Goal: Complete application form

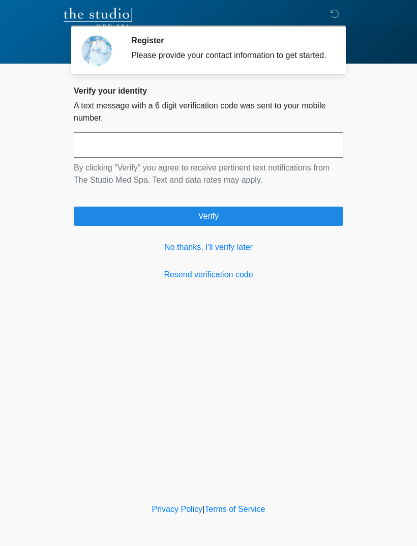
click at [169, 253] on link "No thanks, I'll verify later" at bounding box center [209, 247] width 270 height 12
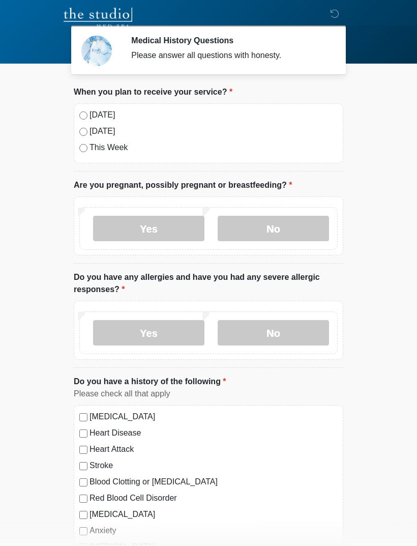
click at [110, 118] on label "Today" at bounding box center [214, 115] width 248 height 12
click at [248, 234] on label "No" at bounding box center [273, 228] width 111 height 25
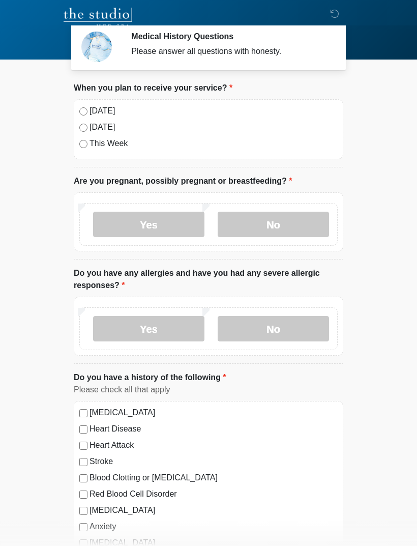
click at [243, 326] on label "No" at bounding box center [273, 328] width 111 height 25
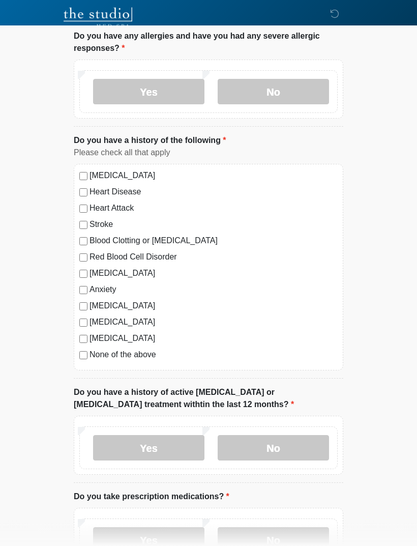
scroll to position [243, 0]
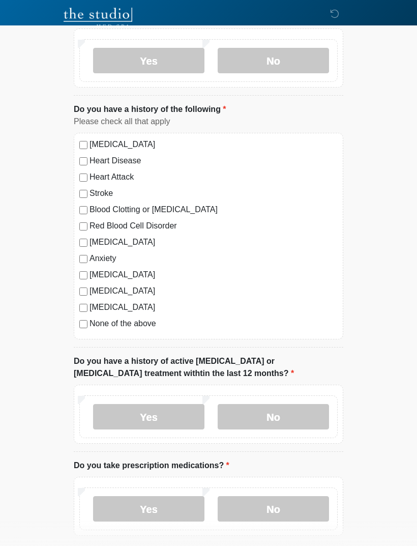
click at [296, 414] on label "No" at bounding box center [273, 416] width 111 height 25
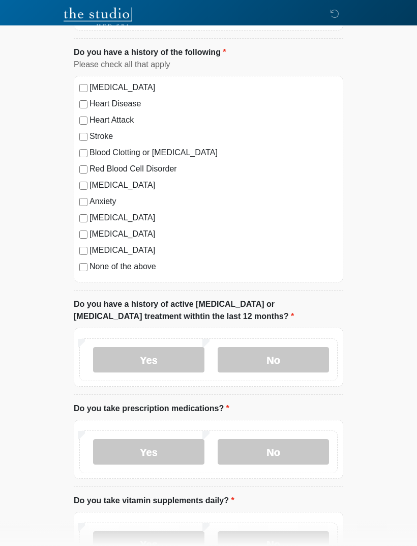
click at [125, 441] on label "Yes" at bounding box center [148, 452] width 111 height 25
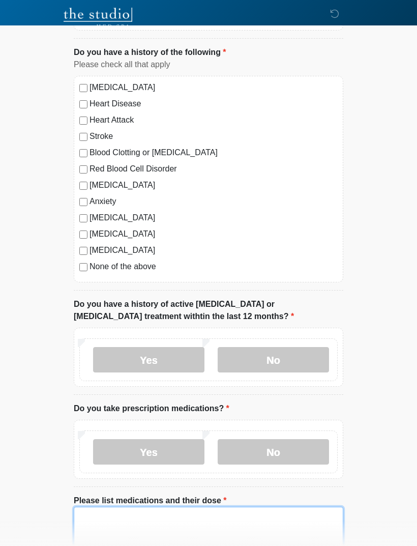
click at [273, 523] on textarea "Please list medications and their dose" at bounding box center [209, 529] width 270 height 44
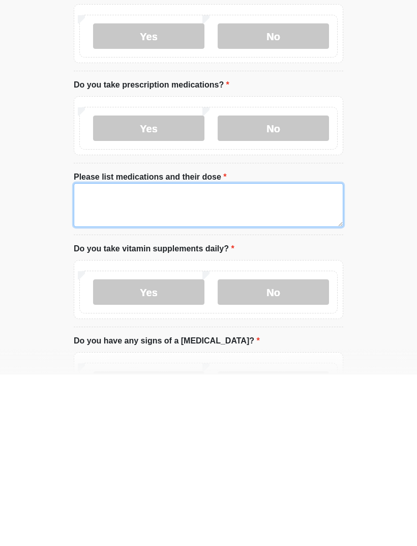
type textarea "*"
type textarea "******"
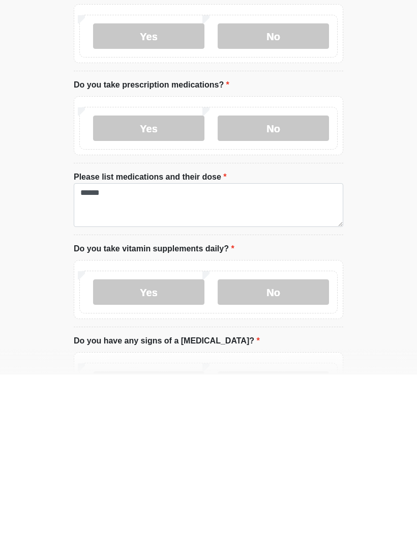
click at [118, 451] on label "Yes" at bounding box center [148, 463] width 111 height 25
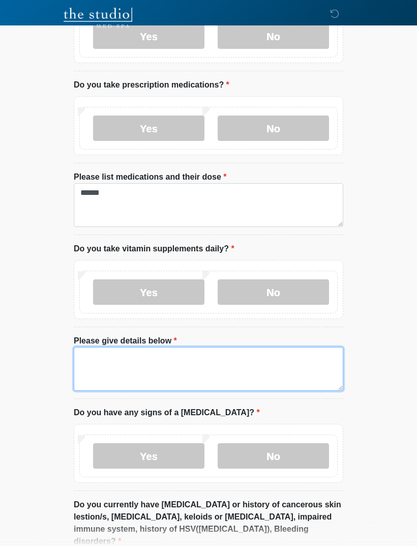
click at [305, 366] on textarea "Please give details below" at bounding box center [209, 369] width 270 height 44
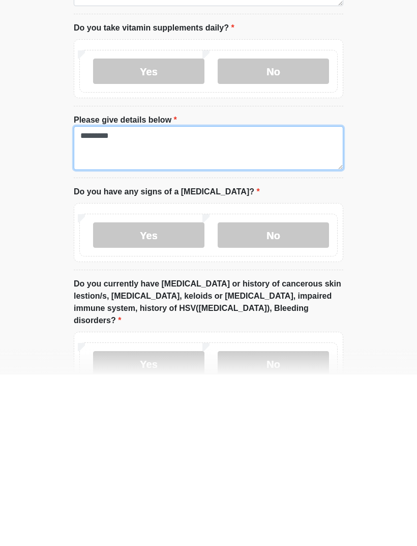
scroll to position [703, 0]
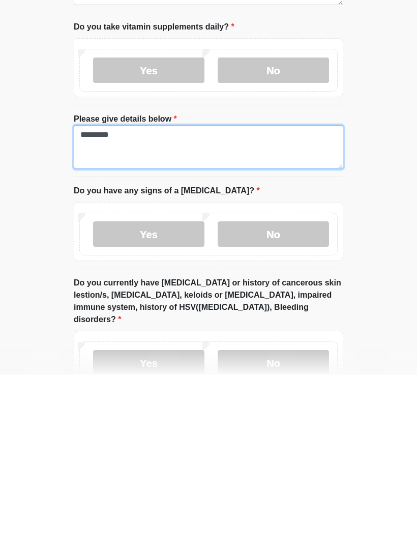
type textarea "********"
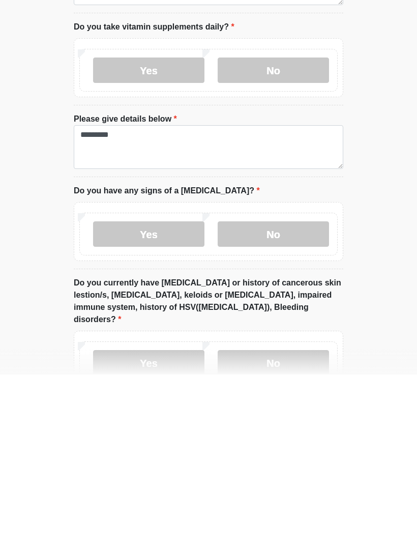
click at [253, 393] on label "No" at bounding box center [273, 405] width 111 height 25
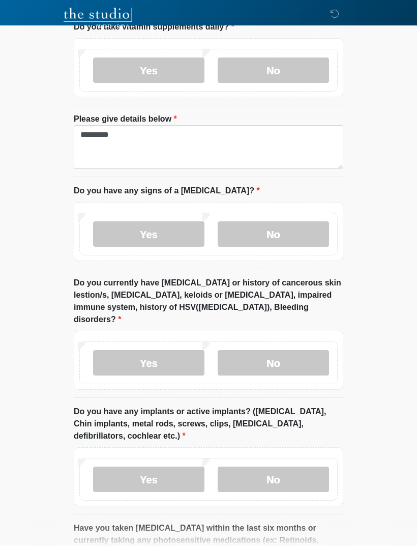
click at [245, 354] on label "No" at bounding box center [273, 362] width 111 height 25
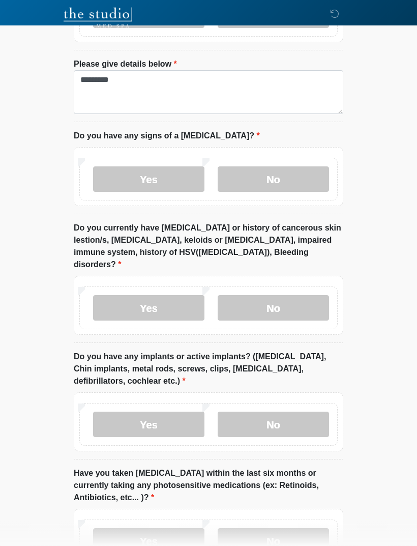
scroll to position [930, 0]
click at [256, 412] on label "No" at bounding box center [273, 424] width 111 height 25
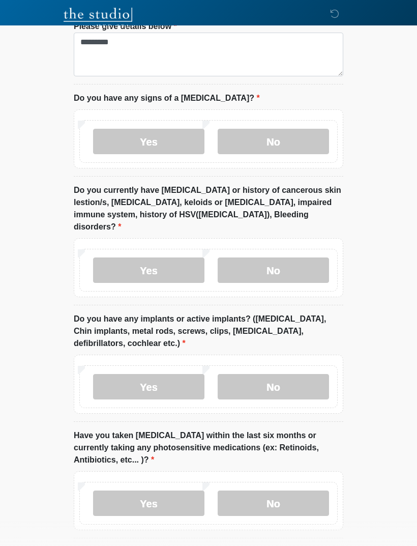
scroll to position [995, 0]
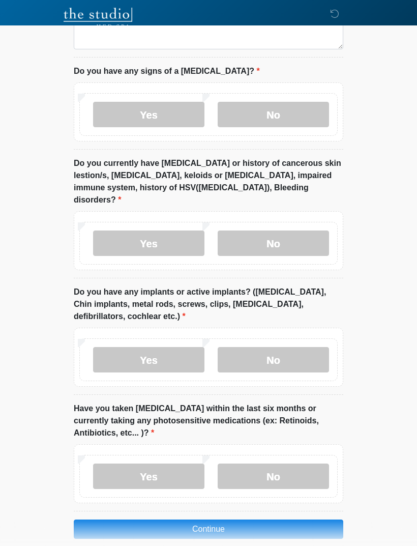
click at [237, 464] on label "No" at bounding box center [273, 476] width 111 height 25
click at [158, 520] on button "Continue" at bounding box center [209, 529] width 270 height 19
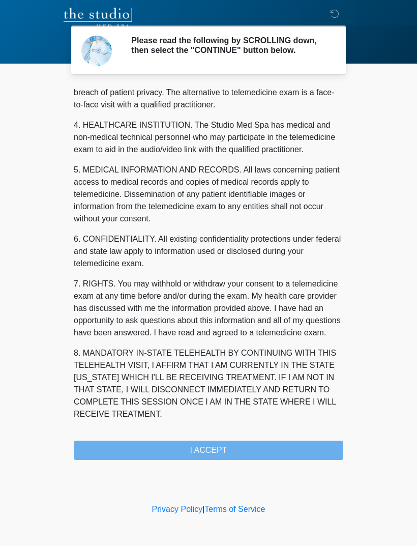
scroll to position [260, 0]
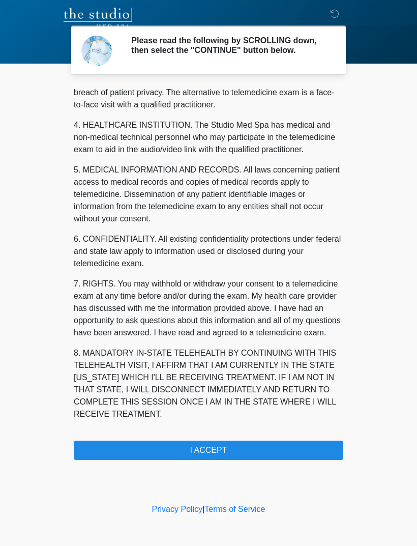
click at [186, 450] on button "I ACCEPT" at bounding box center [209, 450] width 270 height 19
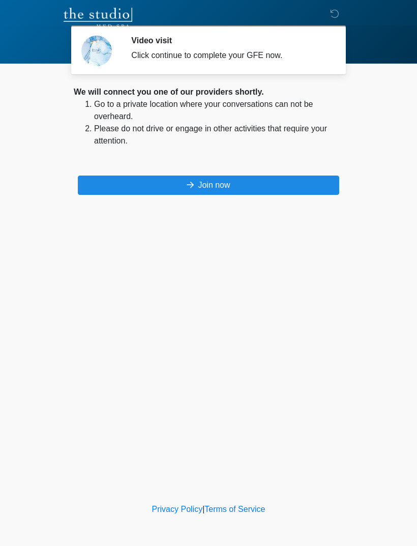
click at [148, 183] on button "Join now" at bounding box center [209, 185] width 262 height 19
